Goal: Information Seeking & Learning: Learn about a topic

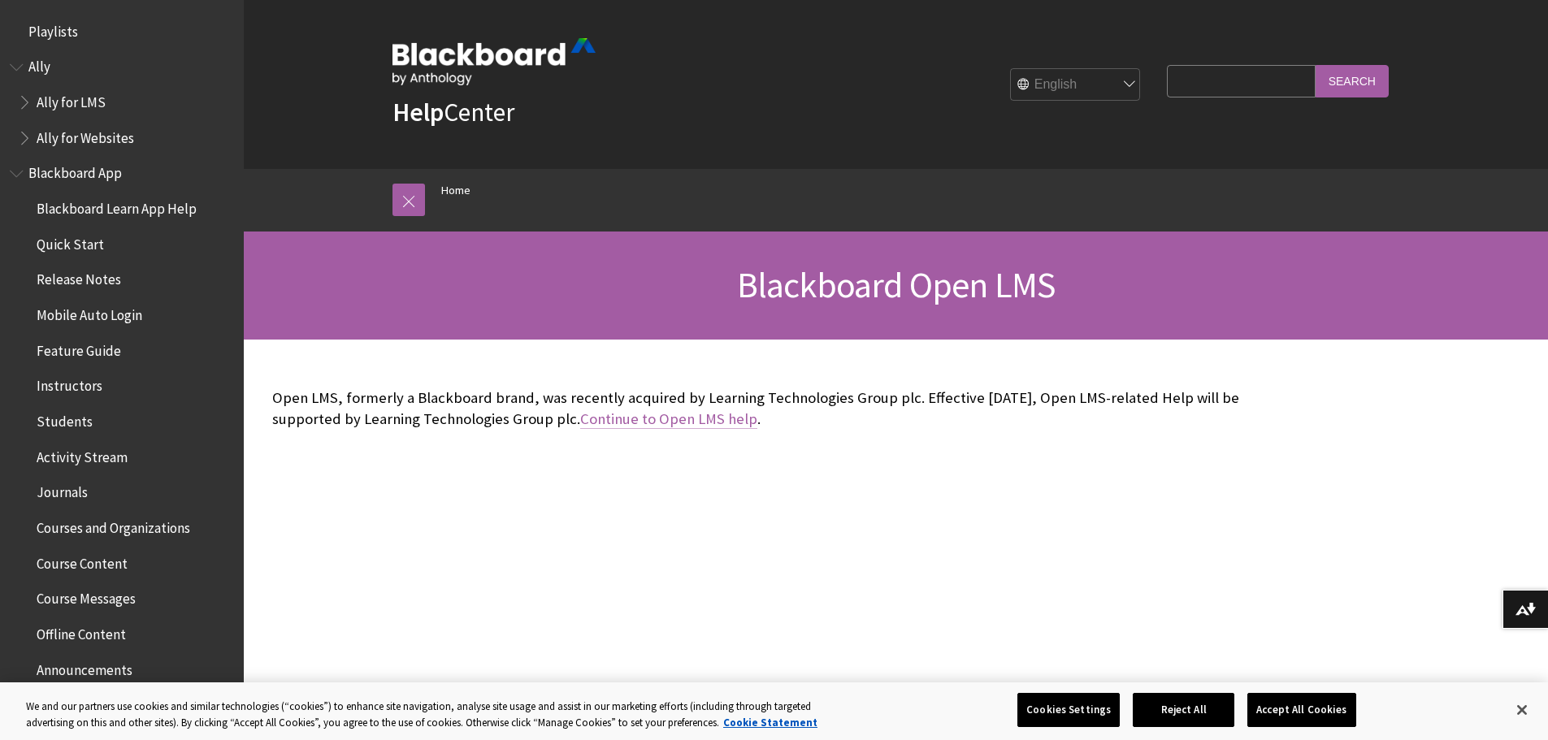
click at [580, 415] on link "Continue to Open LMS help" at bounding box center [668, 420] width 177 height 20
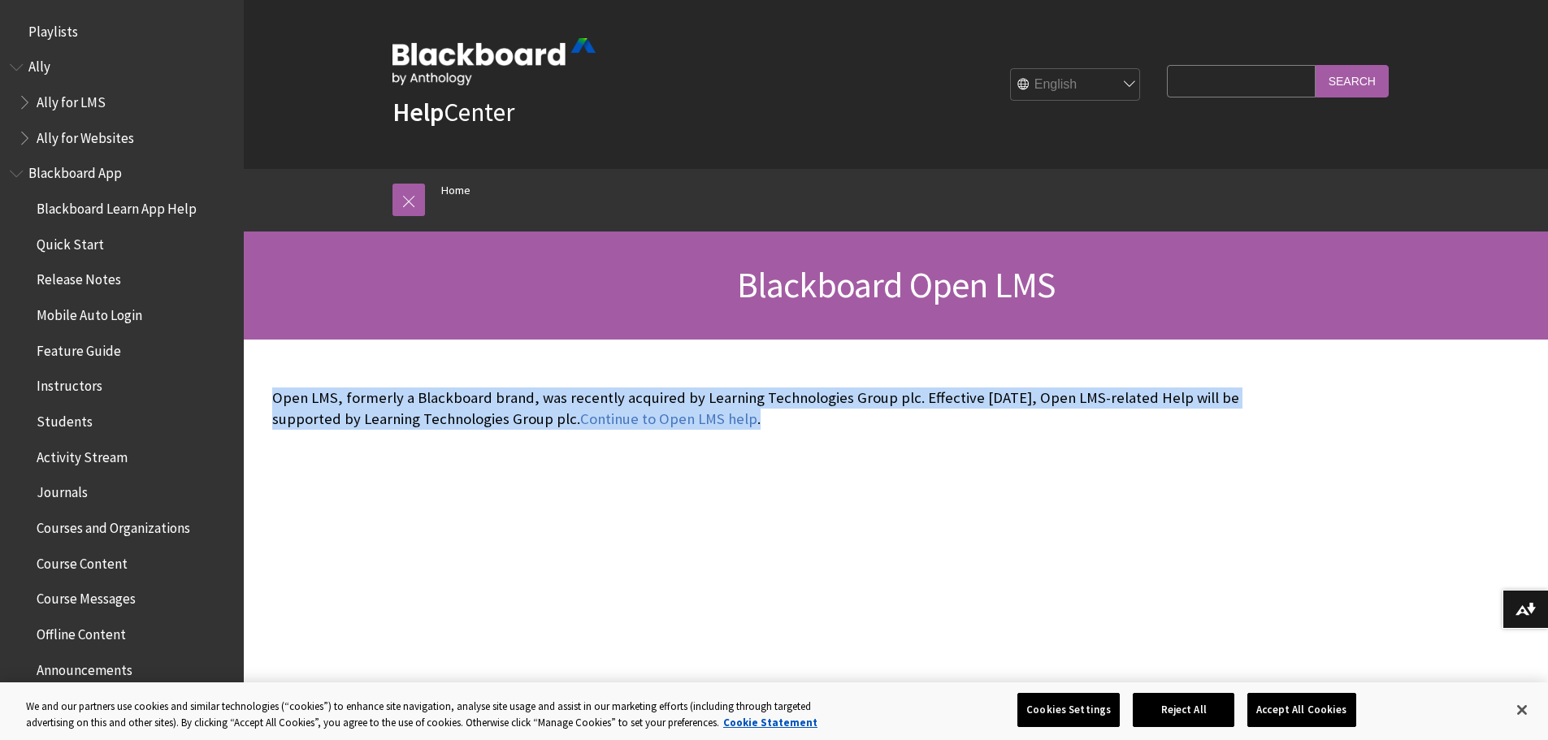
drag, startPoint x: 272, startPoint y: 397, endPoint x: 723, endPoint y: 435, distance: 452.7
click at [791, 450] on div "Open LMS, formerly a Blackboard brand, was recently acquired by Learning Techno…" at bounding box center [776, 409] width 1040 height 138
drag, startPoint x: 860, startPoint y: 441, endPoint x: 628, endPoint y: 401, distance: 235.2
click at [858, 441] on div "Open LMS, formerly a Blackboard brand, was recently acquired by Learning Techno…" at bounding box center [776, 409] width 1040 height 138
click at [358, 393] on p "Open LMS, formerly a Blackboard brand, was recently acquired by Learning Techno…" at bounding box center [776, 409] width 1008 height 42
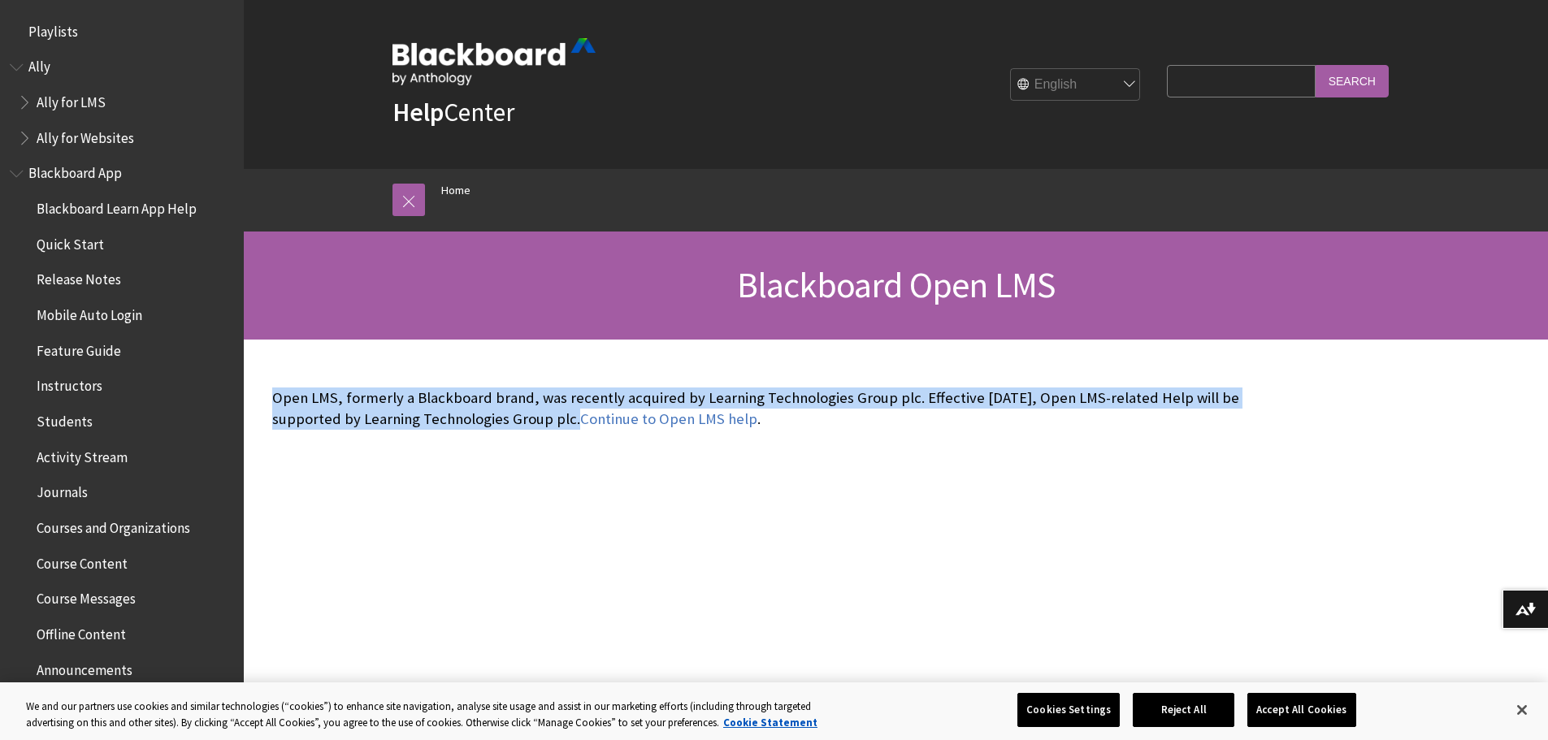
drag, startPoint x: 271, startPoint y: 395, endPoint x: 500, endPoint y: 428, distance: 230.7
click at [501, 428] on p "Open LMS, formerly a Blackboard brand, was recently acquired by Learning Techno…" at bounding box center [776, 409] width 1008 height 42
copy p "Open LMS, formerly a Blackboard brand, was recently acquired by Learning Techno…"
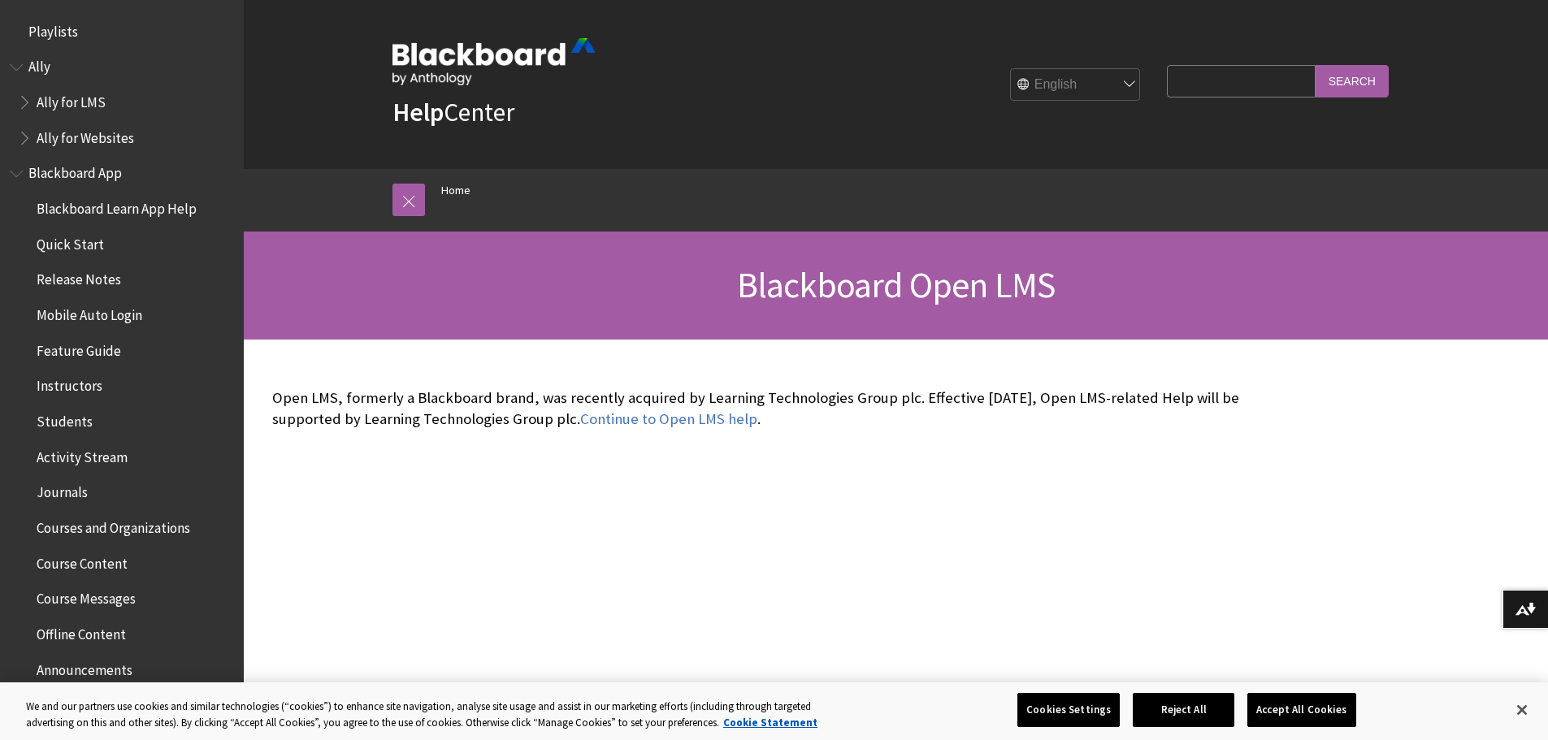
click at [52, 63] on span "Ally" at bounding box center [122, 68] width 224 height 28
click at [89, 104] on span "Ally for LMS" at bounding box center [71, 100] width 69 height 22
click at [37, 107] on span "Ally for LMS" at bounding box center [73, 100] width 73 height 22
click at [27, 101] on span "Book outline for Anthology Ally Help" at bounding box center [26, 99] width 17 height 20
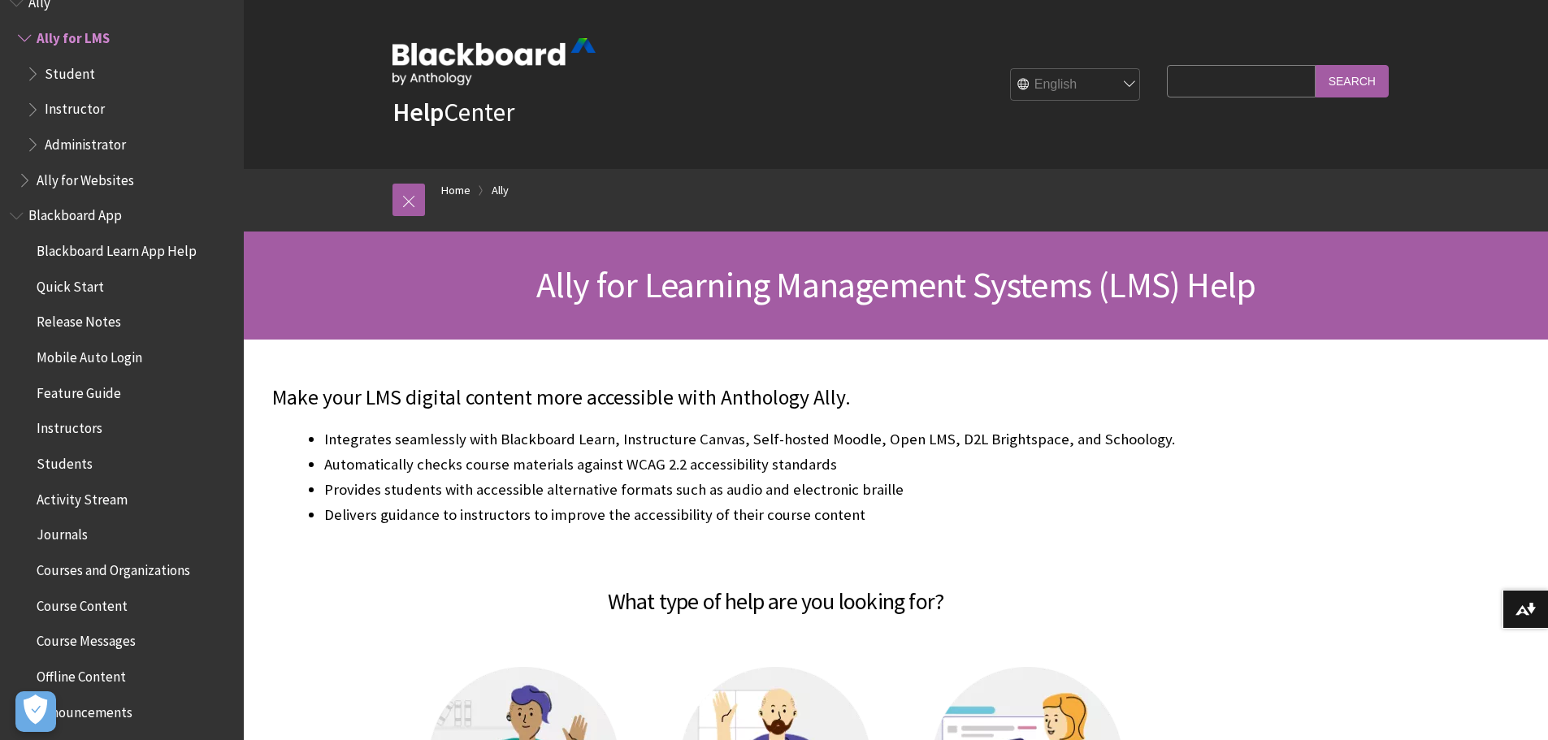
click at [38, 214] on span "Blackboard App" at bounding box center [74, 213] width 93 height 22
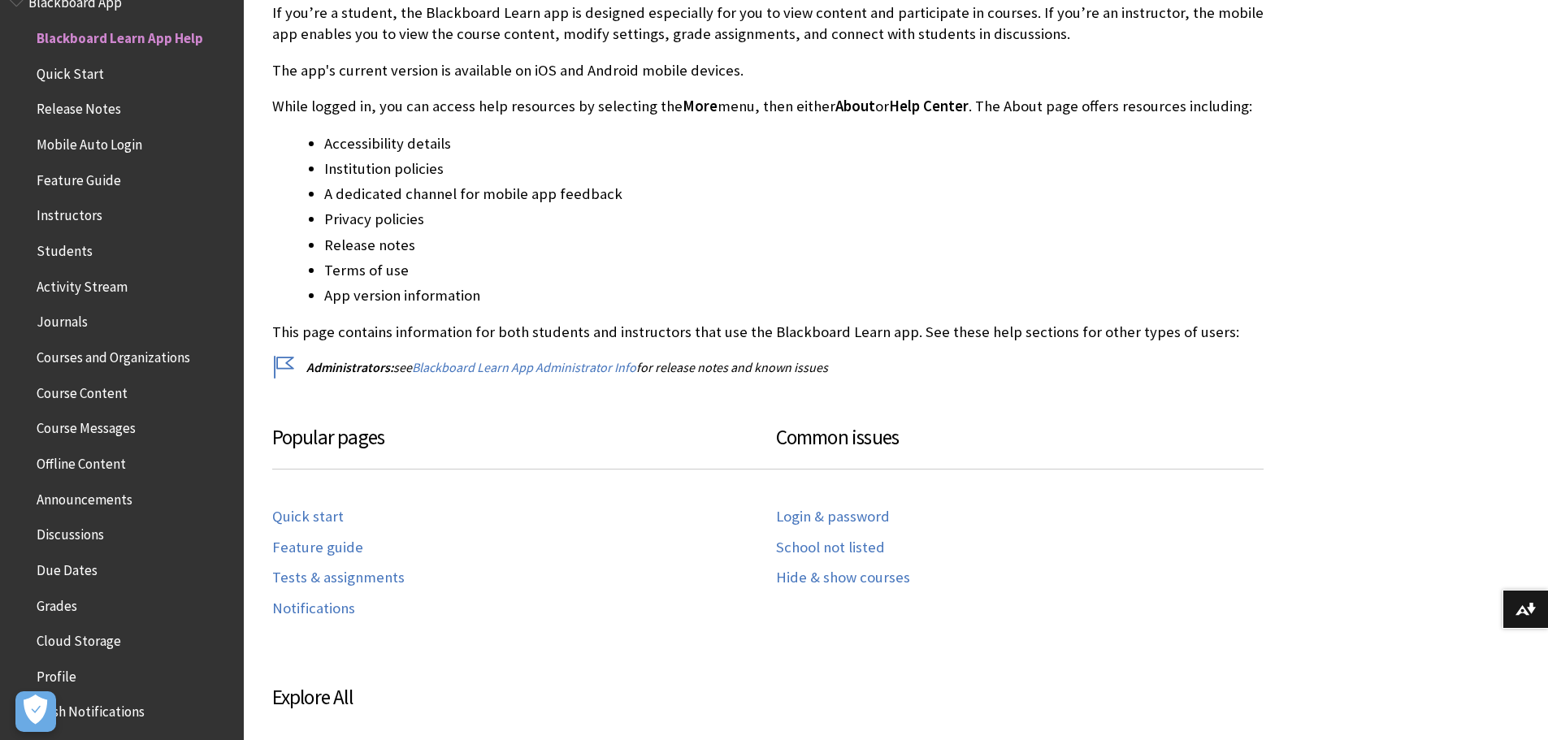
scroll to position [406, 0]
